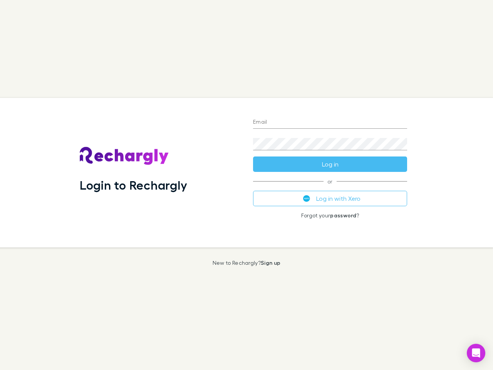
click at [247, 185] on div "Login to Rechargly" at bounding box center [160, 173] width 173 height 150
click at [330, 123] on input "Email" at bounding box center [330, 122] width 154 height 12
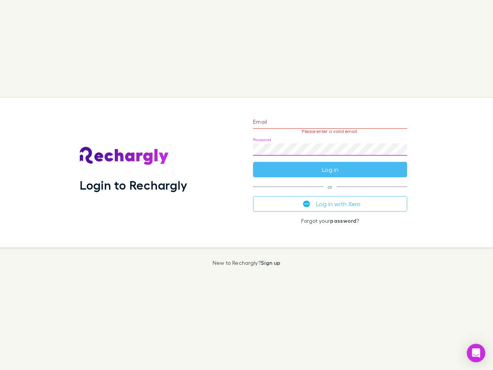
click at [330, 164] on form "Email Please enter a valid email. Password Log in" at bounding box center [330, 143] width 154 height 67
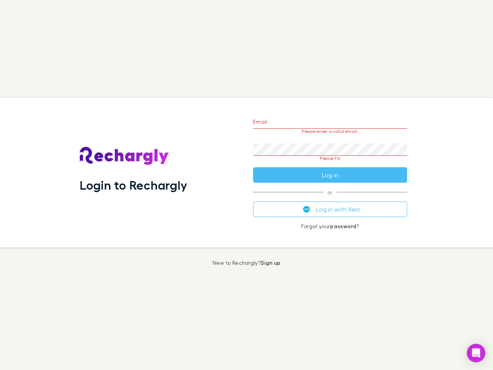
click at [330, 198] on div "Email Please enter a valid email. Password Please fill Log in or Log in with Xe…" at bounding box center [330, 173] width 166 height 150
click at [476, 353] on icon "Open Intercom Messenger" at bounding box center [476, 352] width 8 height 9
